Goal: Task Accomplishment & Management: Complete application form

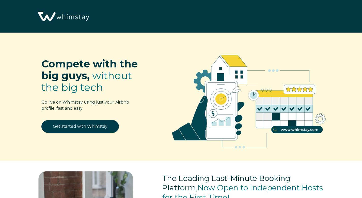
select select "US"
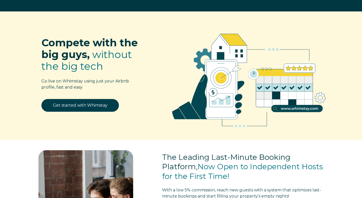
scroll to position [20, 0]
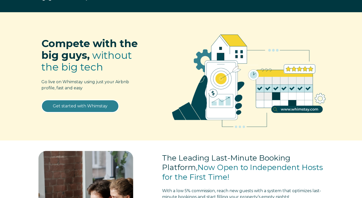
click at [65, 104] on link "Get started with Whimstay" at bounding box center [79, 106] width 77 height 13
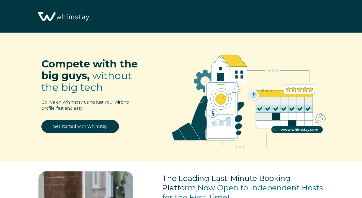
scroll to position [599, 0]
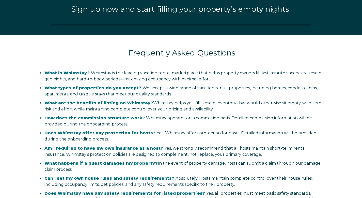
select select "US"
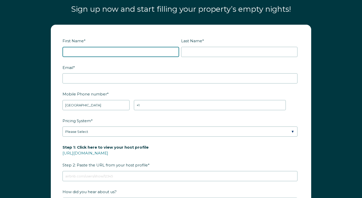
click at [91, 51] on input "First Name *" at bounding box center [120, 52] width 117 height 10
type input "[PERSON_NAME]"
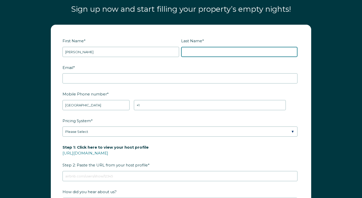
type input "Elsom"
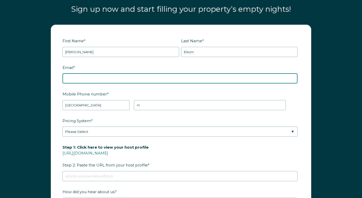
type input "[EMAIL_ADDRESS][DOMAIN_NAME]"
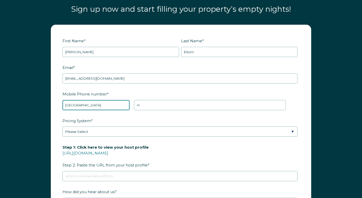
click at [95, 103] on select "* [GEOGRAPHIC_DATA] (‫[GEOGRAPHIC_DATA]‬‎) [GEOGRAPHIC_DATA] ([GEOGRAPHIC_DATA]…" at bounding box center [95, 105] width 67 height 10
click at [62, 100] on select "* [GEOGRAPHIC_DATA] (‫[GEOGRAPHIC_DATA]‬‎) [GEOGRAPHIC_DATA] ([GEOGRAPHIC_DATA]…" at bounding box center [95, 105] width 67 height 10
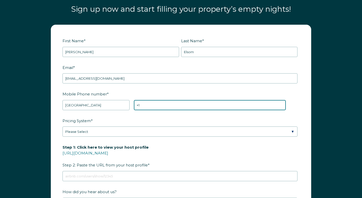
click at [149, 106] on input "+1" at bounding box center [210, 105] width 152 height 10
type input "[PHONE_NUMBER]"
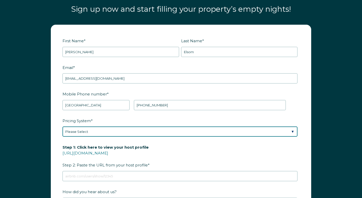
click at [110, 133] on select "Please Select Manual Airbnb Smart Pricing PriceLabs Wheelhouse Beyond Pricing 3…" at bounding box center [179, 131] width 235 height 10
select select "PriceLabs"
click at [62, 126] on select "Please Select Manual Airbnb Smart Pricing PriceLabs Wheelhouse Beyond Pricing 3…" at bounding box center [179, 131] width 235 height 10
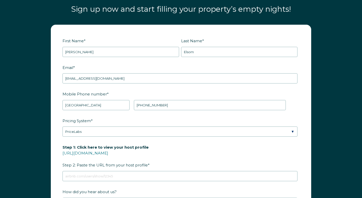
click at [56, 145] on form "First Name * [PERSON_NAME] Last Name * [PERSON_NAME] RBO Token Company ID Refer…" at bounding box center [181, 142] width 260 height 235
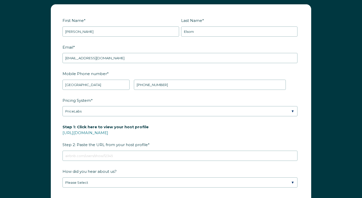
scroll to position [640, 0]
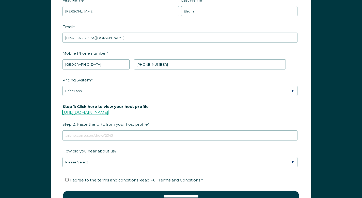
click at [95, 110] on link "[URL][DOMAIN_NAME]" at bounding box center [85, 112] width 46 height 5
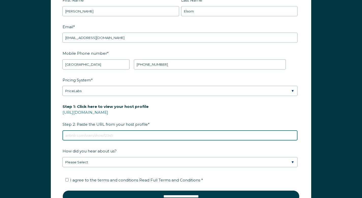
click at [96, 132] on input "Step 1: Click here to view your host profile [URL][DOMAIN_NAME] Step 2: Paste t…" at bounding box center [179, 135] width 235 height 10
paste input "[URL][DOMAIN_NAME]"
type input "[URL][DOMAIN_NAME]"
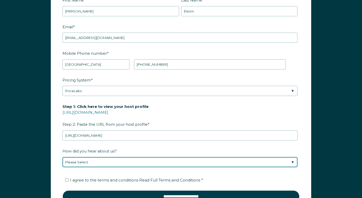
click at [77, 160] on select "Please Select Discovered Whimstay at an event or conference Found Whimstay thro…" at bounding box center [179, 162] width 235 height 10
select select "Podcast"
click at [62, 157] on select "Please Select Discovered Whimstay at an event or conference Found Whimstay thro…" at bounding box center [179, 162] width 235 height 10
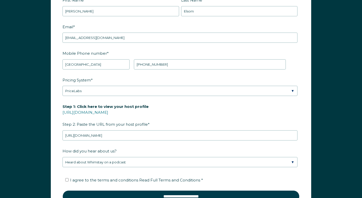
click at [60, 169] on form "First Name * [PERSON_NAME] Last Name * [PERSON_NAME] RBO Token Company ID Refer…" at bounding box center [181, 101] width 260 height 235
click at [67, 178] on input "I agree to the terms and conditions Read Full Terms and Conditions *" at bounding box center [66, 179] width 3 height 3
checkbox input "true"
click at [59, 176] on form "First Name * [PERSON_NAME] Last Name * [PERSON_NAME] RBO Token Company ID Refer…" at bounding box center [181, 101] width 260 height 235
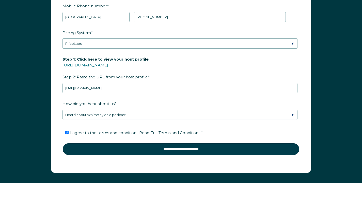
scroll to position [690, 0]
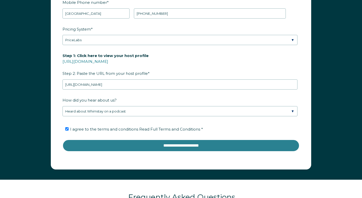
click at [185, 142] on input "**********" at bounding box center [180, 145] width 237 height 12
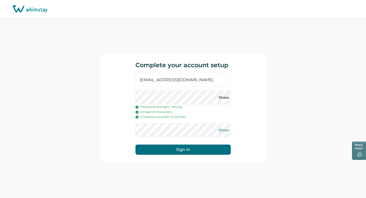
click at [225, 132] on button "Show" at bounding box center [224, 130] width 8 height 8
click at [175, 147] on button "Sign in" at bounding box center [182, 149] width 95 height 10
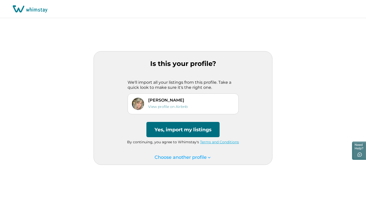
click at [183, 129] on button "Yes, import my listings" at bounding box center [182, 129] width 73 height 15
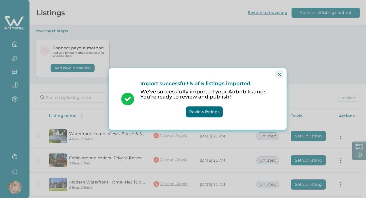
click at [279, 73] on icon "Close" at bounding box center [279, 74] width 3 height 3
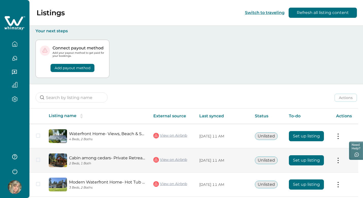
click at [301, 161] on button "Set up listing" at bounding box center [306, 160] width 35 height 10
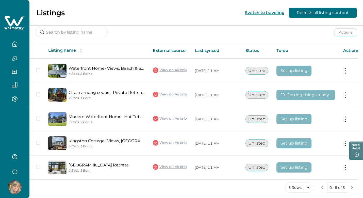
scroll to position [69, 0]
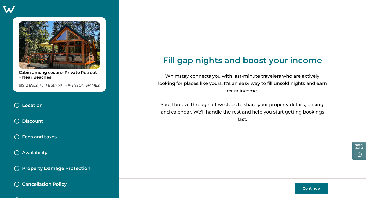
drag, startPoint x: 365, startPoint y: 85, endPoint x: 363, endPoint y: 134, distance: 48.8
click at [363, 134] on html "Skip to Content Cabin among cedars- Private Retreat + Near Beaches 2 Bed s 1 Ba…" at bounding box center [183, 99] width 366 height 198
click at [314, 189] on button "Continue" at bounding box center [311, 187] width 33 height 11
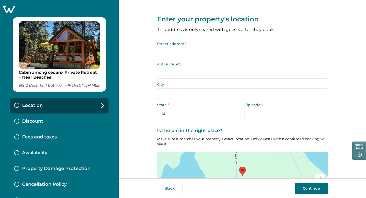
click at [217, 51] on input "Street address *" at bounding box center [242, 52] width 171 height 11
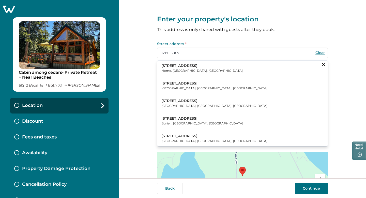
click at [197, 69] on p "Home, WA, USA" at bounding box center [201, 70] width 81 height 5
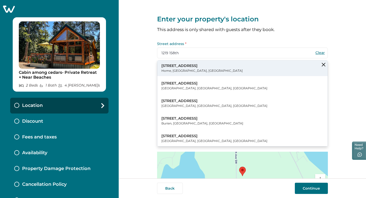
type input "1219 158th Ave SW"
type input "Home"
select select "WA"
type input "98349"
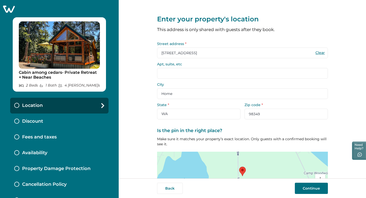
click at [193, 94] on input "Home" at bounding box center [242, 93] width 171 height 11
click at [138, 117] on div "Enter your property's location This address is only shared with guests after th…" at bounding box center [242, 89] width 247 height 178
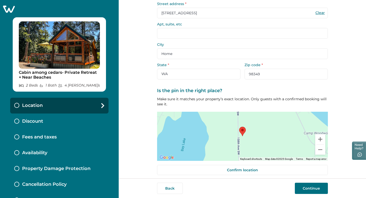
scroll to position [43, 0]
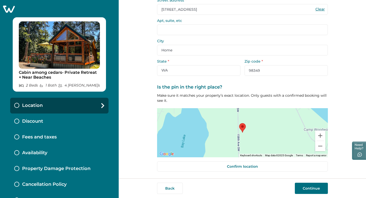
click at [306, 189] on button "Continue" at bounding box center [311, 187] width 33 height 11
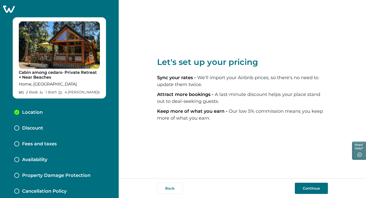
click at [300, 186] on button "Continue" at bounding box center [311, 187] width 33 height 11
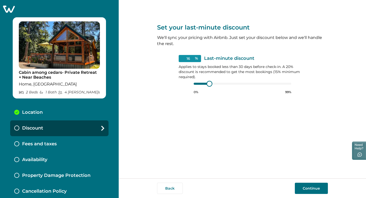
type input "15"
click at [208, 84] on div at bounding box center [208, 83] width 5 height 5
click at [310, 188] on button "Continue" at bounding box center [311, 187] width 33 height 11
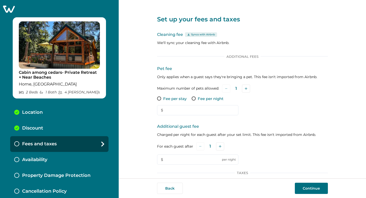
click at [157, 98] on span at bounding box center [159, 98] width 4 height 4
click at [174, 110] on input "text" at bounding box center [197, 110] width 81 height 10
type input "75"
click at [139, 118] on div "Set up your fees and taxes Cleaning fee Syncs with Airbnb We'll sync your clean…" at bounding box center [242, 89] width 247 height 178
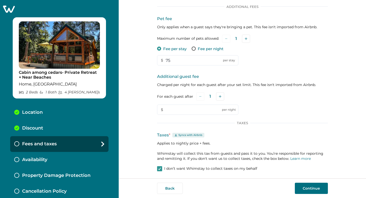
scroll to position [51, 0]
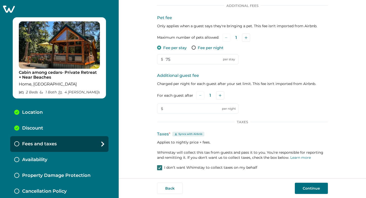
click at [160, 167] on icon at bounding box center [159, 167] width 3 height 3
click at [295, 172] on div "Set up your fees and taxes Cleaning fee Syncs with Airbnb We'll sync your clean…" at bounding box center [242, 63] width 171 height 229
click at [314, 187] on button "Continue" at bounding box center [311, 187] width 33 height 11
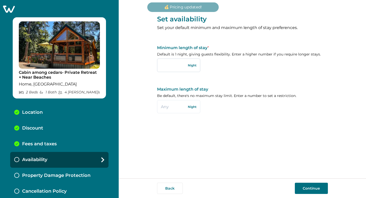
click at [174, 63] on input "text" at bounding box center [178, 64] width 43 height 13
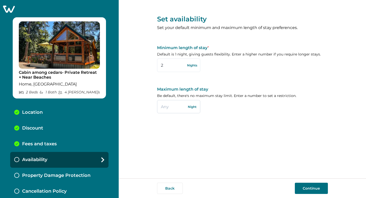
type input "2"
click at [172, 106] on input "text" at bounding box center [178, 106] width 43 height 13
type input "14"
click at [251, 141] on div "Set availability Set your default minimum and maximum length of stay preference…" at bounding box center [242, 89] width 171 height 178
click at [303, 188] on button "Continue" at bounding box center [311, 187] width 33 height 11
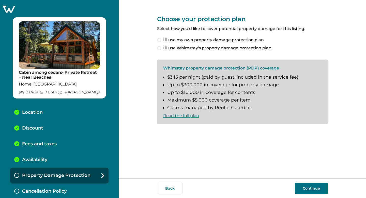
click at [159, 49] on span at bounding box center [159, 48] width 4 height 4
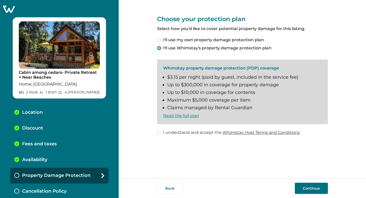
click at [160, 132] on span at bounding box center [159, 132] width 4 height 4
click at [319, 186] on button "Continue" at bounding box center [311, 187] width 33 height 11
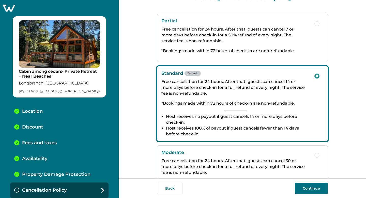
scroll to position [21, 0]
click at [308, 187] on button "Continue" at bounding box center [311, 187] width 33 height 11
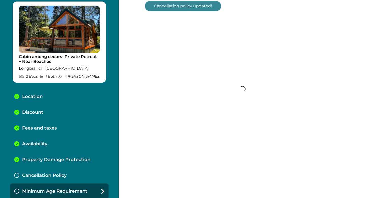
scroll to position [17, 0]
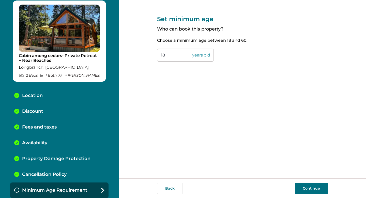
click at [308, 187] on button "Continue" at bounding box center [311, 187] width 33 height 11
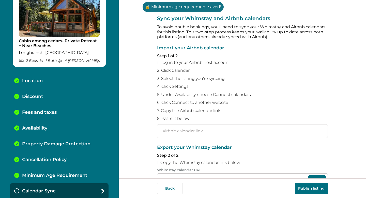
scroll to position [33, 0]
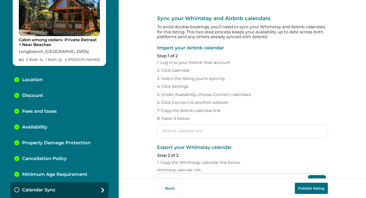
click at [183, 133] on input "text" at bounding box center [242, 131] width 171 height 14
paste input "https://www.airbnb.com/calendar/ical/669437488207925879.ics?s=7fae877eab12e040f…"
type input "https://www.airbnb.com/calendar/ical/669437488207925879.ics?s=7fae877eab12e040f…"
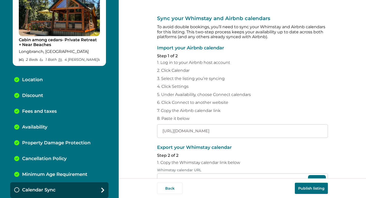
click at [139, 153] on div "Sync your Whimstay and Airbnb calendars To avoid double bookings, you’ll need t…" at bounding box center [242, 89] width 247 height 178
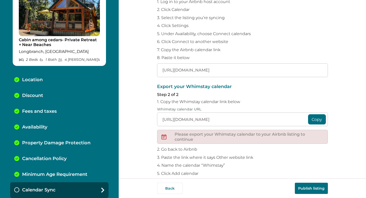
scroll to position [61, 0]
click at [314, 117] on button "Copy" at bounding box center [317, 119] width 18 height 10
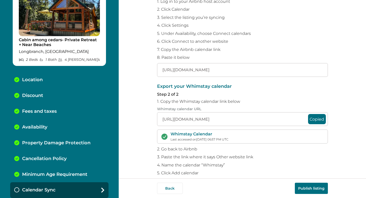
click at [136, 109] on div "Sync your Whimstay and Airbnb calendars To avoid double bookings, you’ll need t…" at bounding box center [242, 89] width 247 height 178
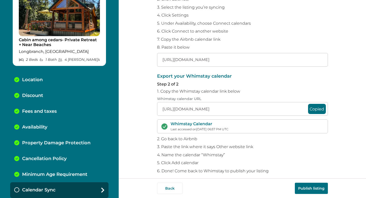
scroll to position [76, 0]
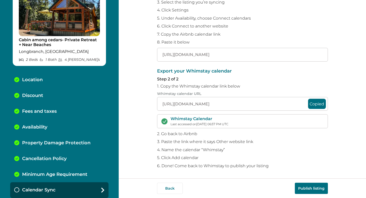
click at [306, 188] on button "Publish listing" at bounding box center [311, 187] width 33 height 11
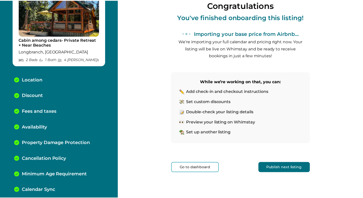
scroll to position [49, 0]
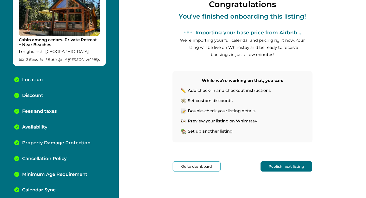
click at [204, 166] on button "Go to dashboard" at bounding box center [196, 166] width 48 height 10
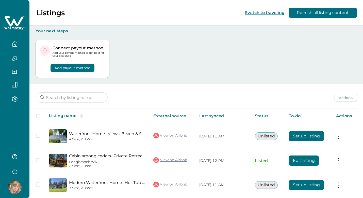
click at [64, 67] on button "Add payout method" at bounding box center [73, 68] width 44 height 8
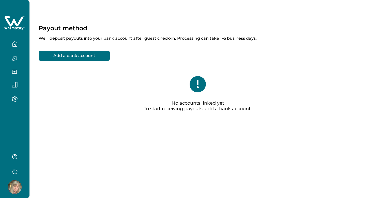
click at [66, 55] on button "Add a bank account" at bounding box center [74, 56] width 71 height 10
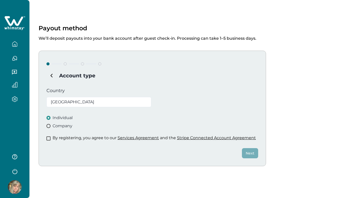
click at [49, 139] on span at bounding box center [48, 138] width 4 height 4
click at [250, 154] on button "Next" at bounding box center [250, 153] width 16 height 10
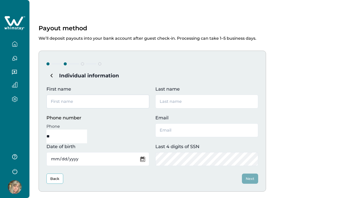
click at [135, 101] on input "First name" at bounding box center [97, 101] width 103 height 14
type input "[PERSON_NAME]"
type input "Elsom"
type input "[EMAIL_ADDRESS][DOMAIN_NAME]"
click at [87, 129] on input "**" at bounding box center [66, 136] width 41 height 14
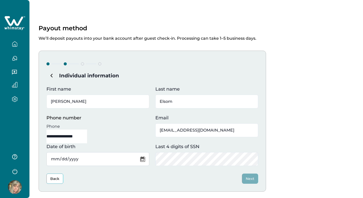
type input "**********"
click at [92, 157] on input "Date of birth" at bounding box center [97, 159] width 103 height 14
type input "1971-06-18"
click at [227, 124] on input "[EMAIL_ADDRESS][DOMAIN_NAME]" at bounding box center [206, 130] width 103 height 14
click at [253, 178] on button "Next" at bounding box center [250, 178] width 16 height 10
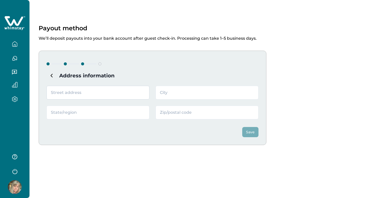
click at [123, 93] on input "text" at bounding box center [97, 93] width 103 height 14
type input "29688 Gamble Pl NE"
type input "KINGSTON"
type input "WA"
type input "98346"
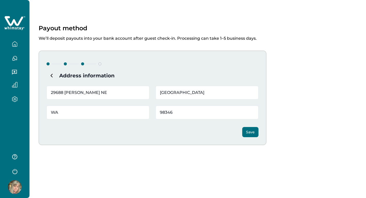
click at [253, 133] on button "Save" at bounding box center [250, 132] width 16 height 10
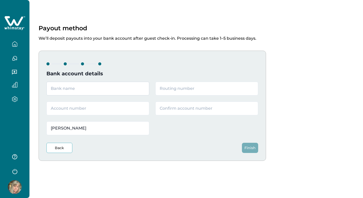
click at [130, 87] on input "text" at bounding box center [97, 89] width 103 height 14
